Goal: Book appointment/travel/reservation

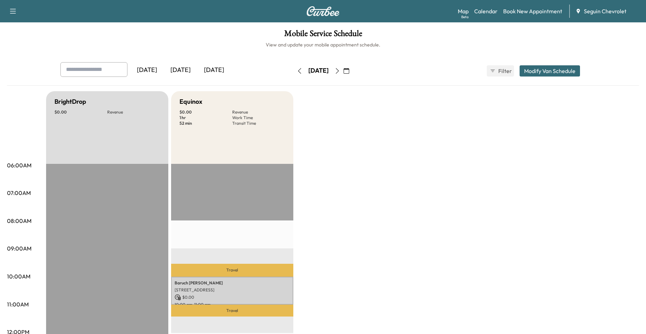
click at [297, 70] on icon "button" at bounding box center [300, 71] width 6 height 6
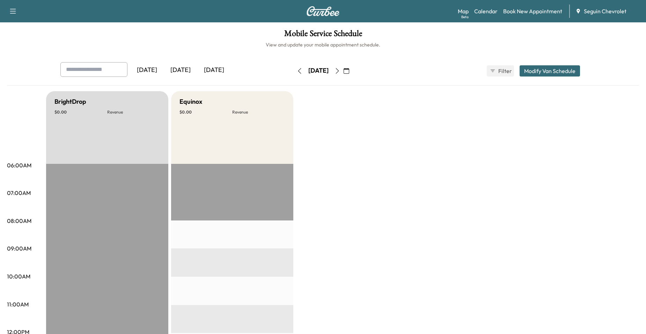
click at [294, 70] on button "button" at bounding box center [300, 70] width 12 height 11
click at [294, 74] on button "button" at bounding box center [300, 70] width 12 height 11
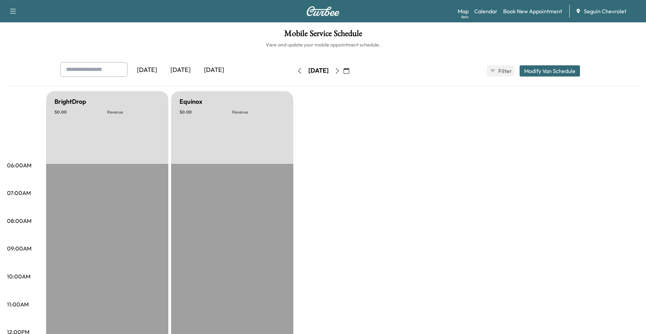
click at [340, 72] on icon "button" at bounding box center [337, 71] width 6 height 6
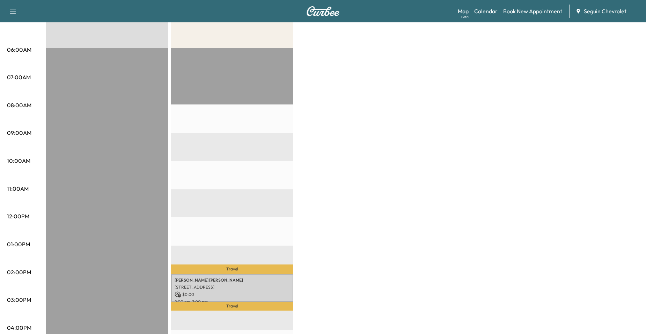
scroll to position [209, 0]
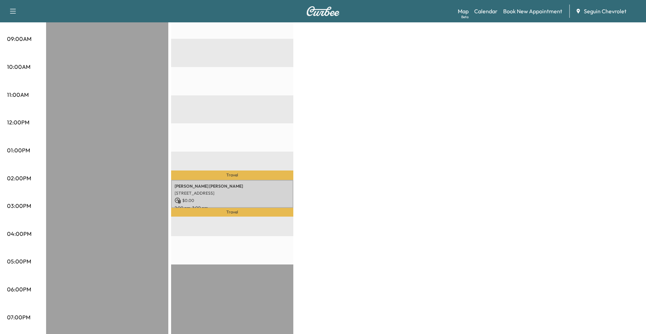
click at [260, 211] on p "Travel" at bounding box center [232, 212] width 122 height 8
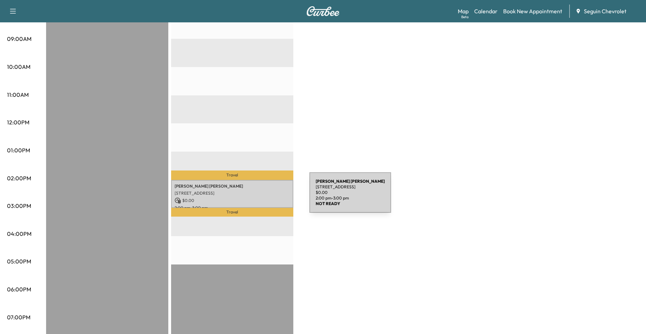
click at [257, 197] on p "$ 0.00" at bounding box center [232, 200] width 115 height 6
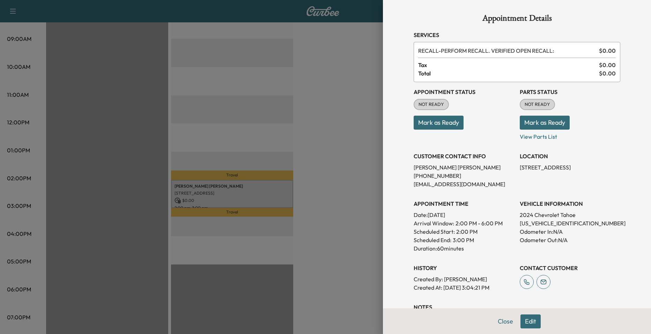
click at [314, 132] on div at bounding box center [325, 167] width 651 height 334
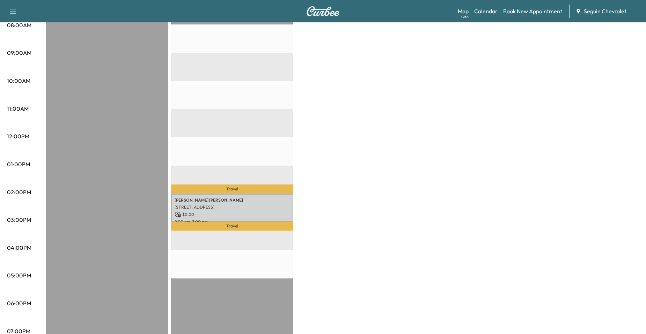
scroll to position [35, 0]
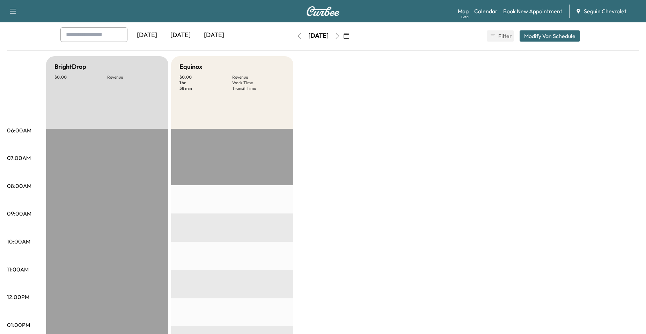
click at [343, 39] on button "button" at bounding box center [337, 35] width 12 height 11
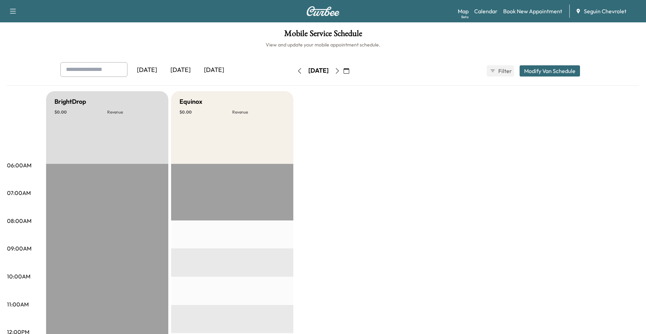
click at [352, 60] on div "[DATE] September 2025 S M T W T F S 31 1 2 3 4 5 6 7 8 9 10 11 12 13 14 15 16 1…" at bounding box center [323, 71] width 59 height 22
click at [343, 66] on button "button" at bounding box center [337, 70] width 12 height 11
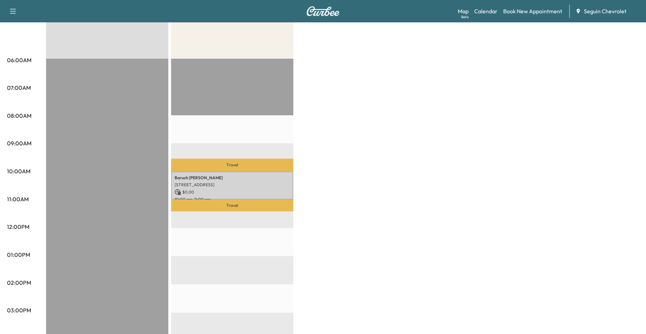
scroll to position [209, 0]
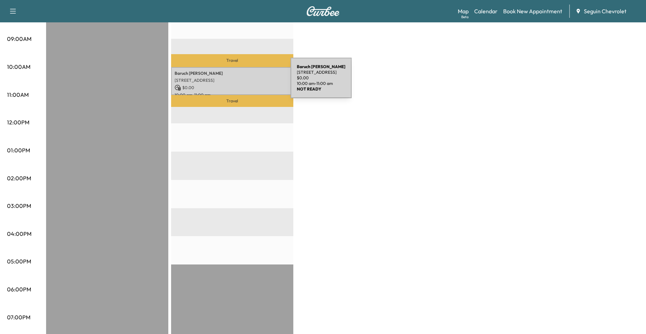
click at [238, 82] on div "[PERSON_NAME] Roman [STREET_ADDRESS] $ 0.00 10:00 am - 11:00 am" at bounding box center [232, 81] width 122 height 28
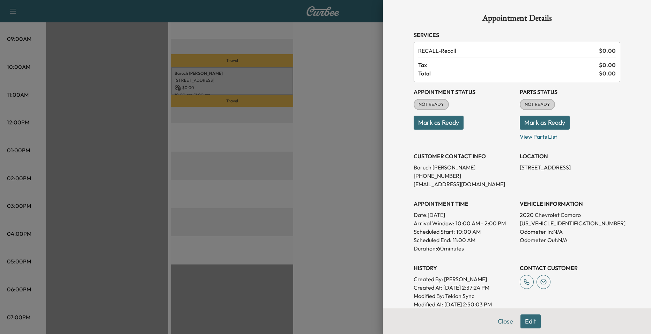
click at [287, 145] on div at bounding box center [325, 167] width 651 height 334
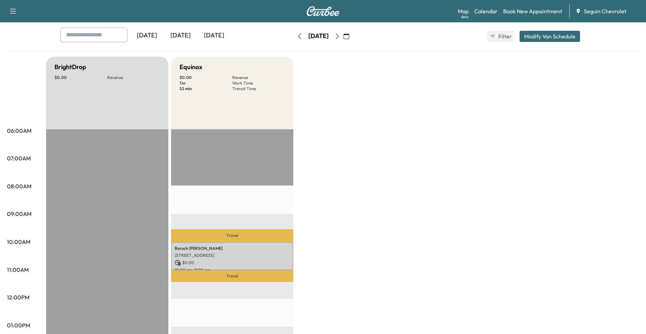
scroll to position [175, 0]
